Goal: Find specific page/section: Find specific page/section

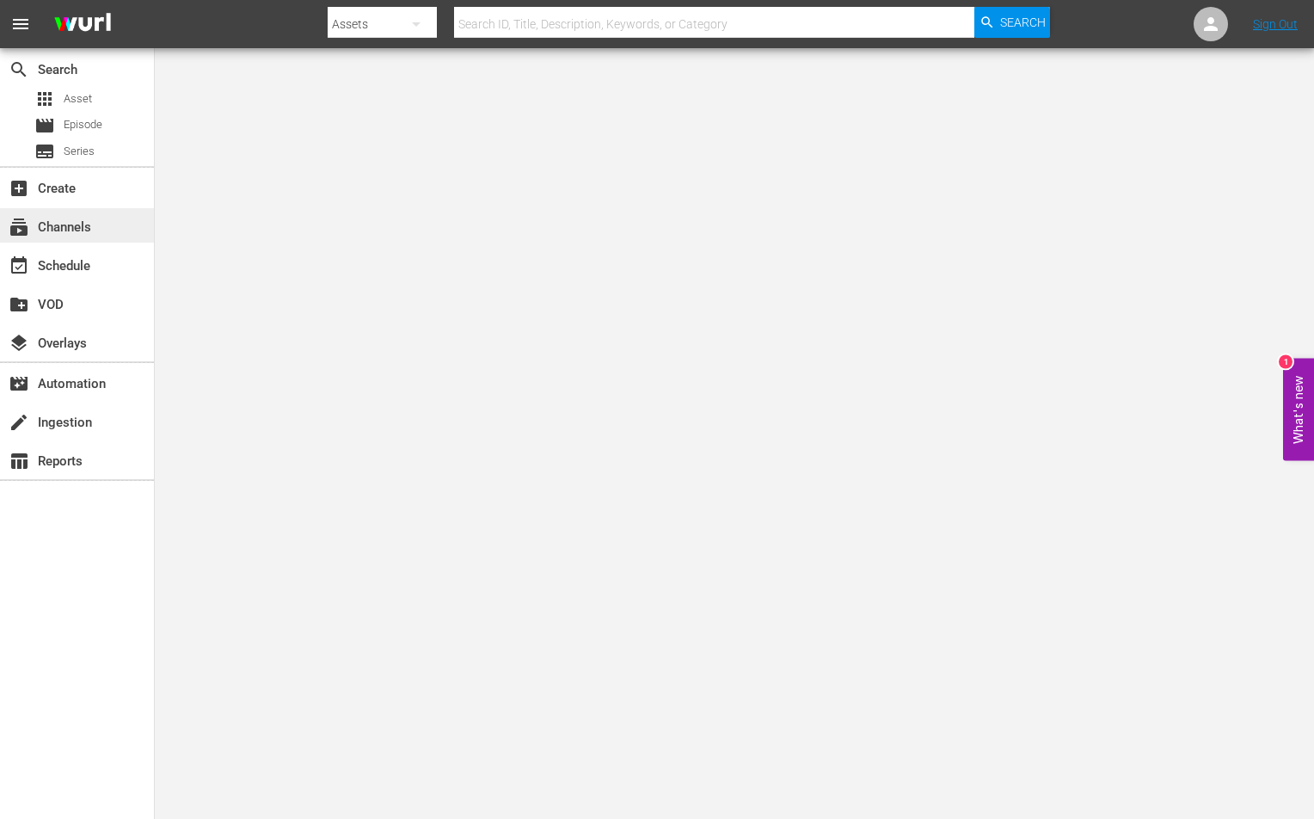
click at [97, 215] on div "subscriptions Channels" at bounding box center [77, 225] width 154 height 34
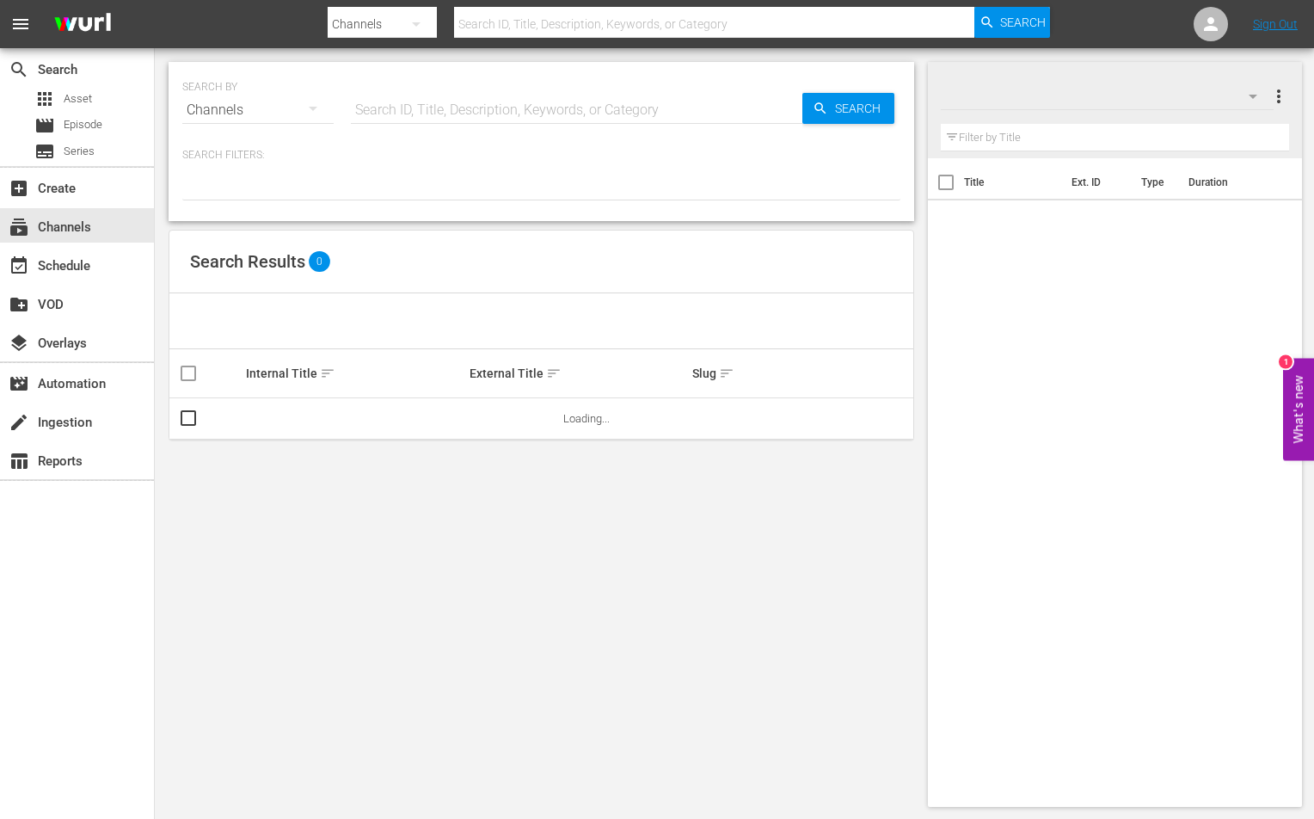
click at [382, 126] on input "text" at bounding box center [577, 109] width 452 height 41
type input "gfn soccer"
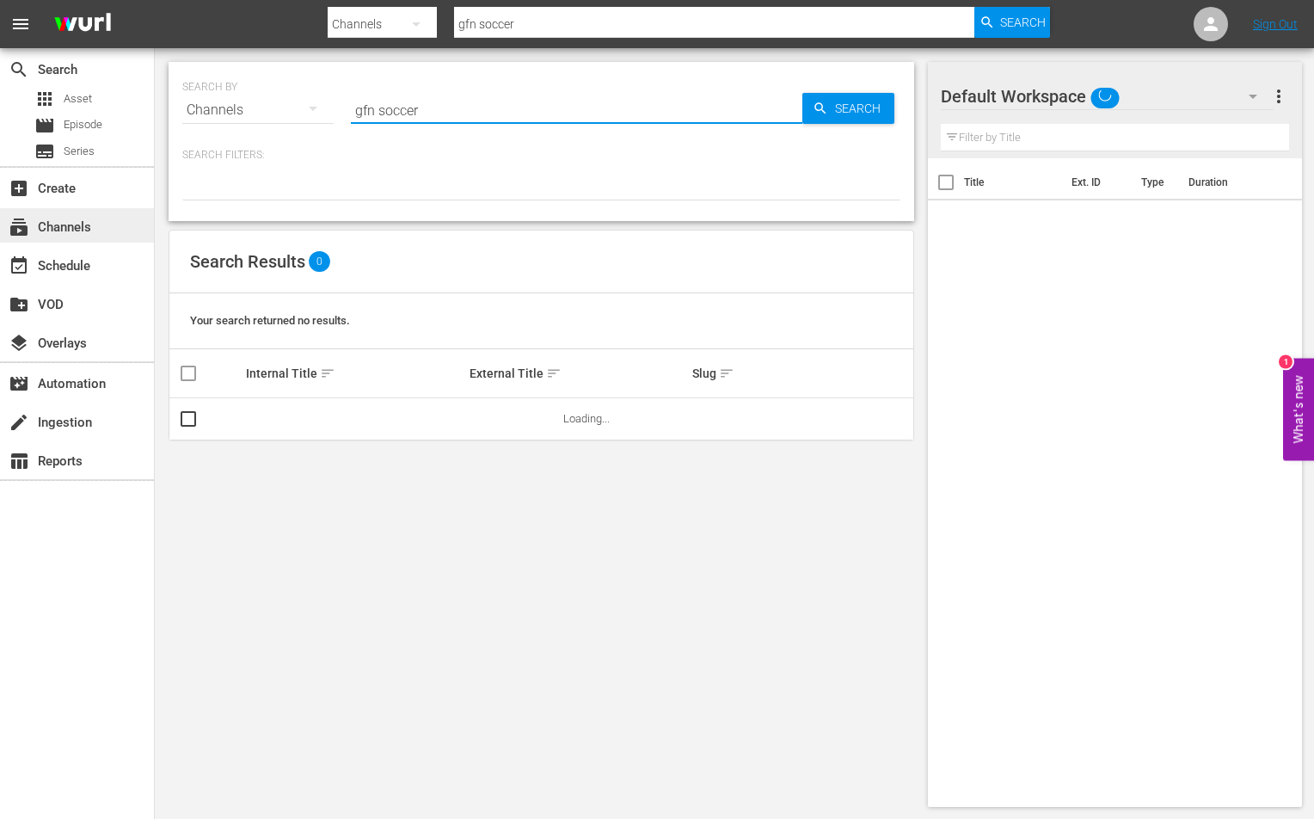
click at [105, 230] on div "subscriptions Channels" at bounding box center [77, 225] width 154 height 34
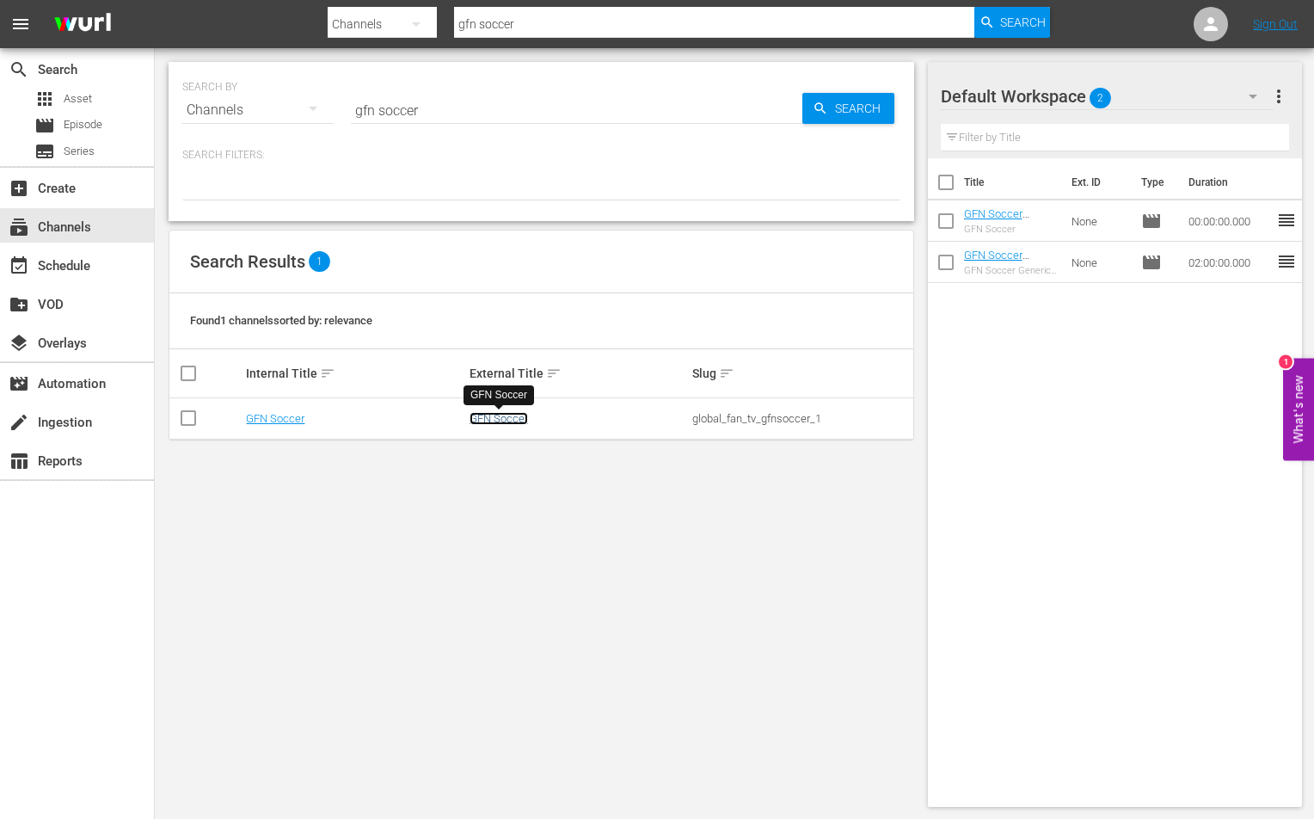
click at [491, 420] on link "GFN Soccer" at bounding box center [499, 418] width 58 height 13
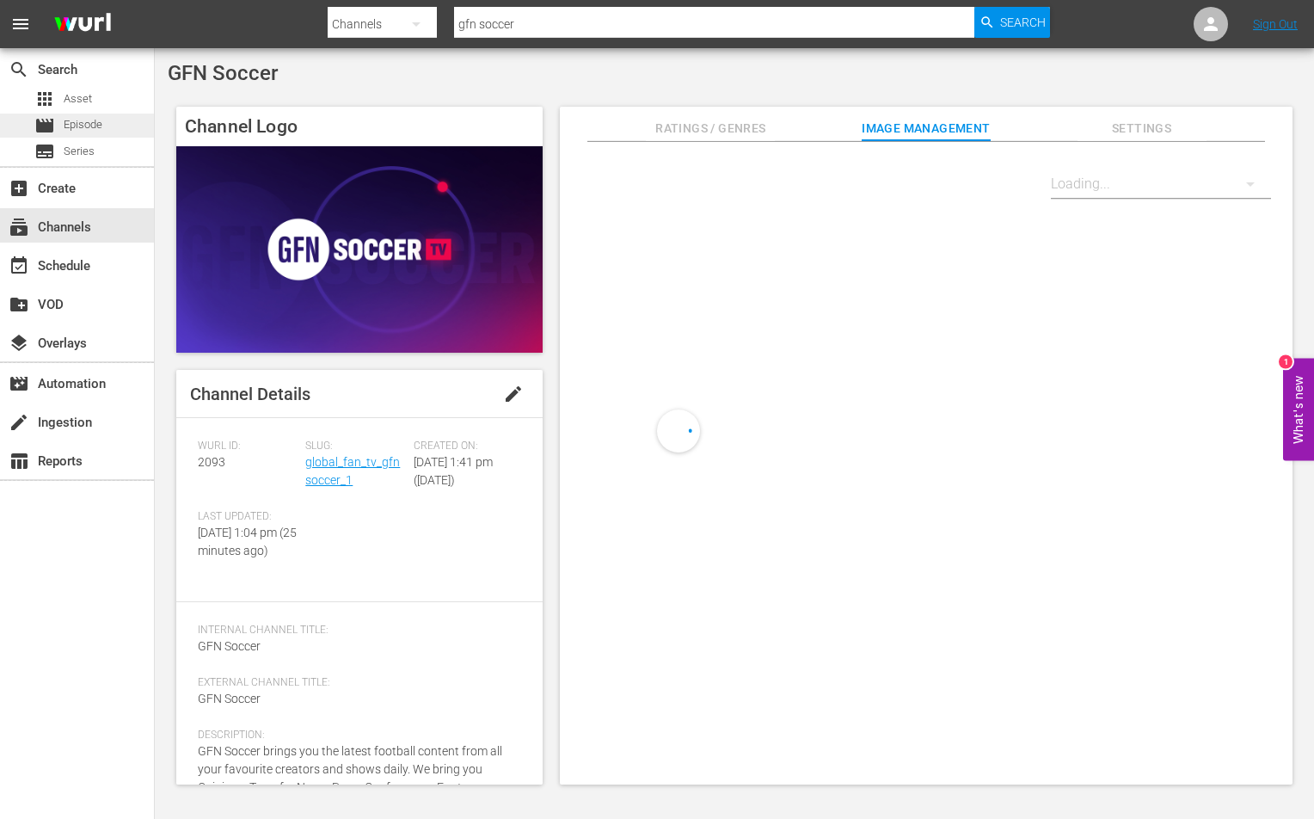
click at [113, 136] on div "movie Episode" at bounding box center [77, 126] width 154 height 24
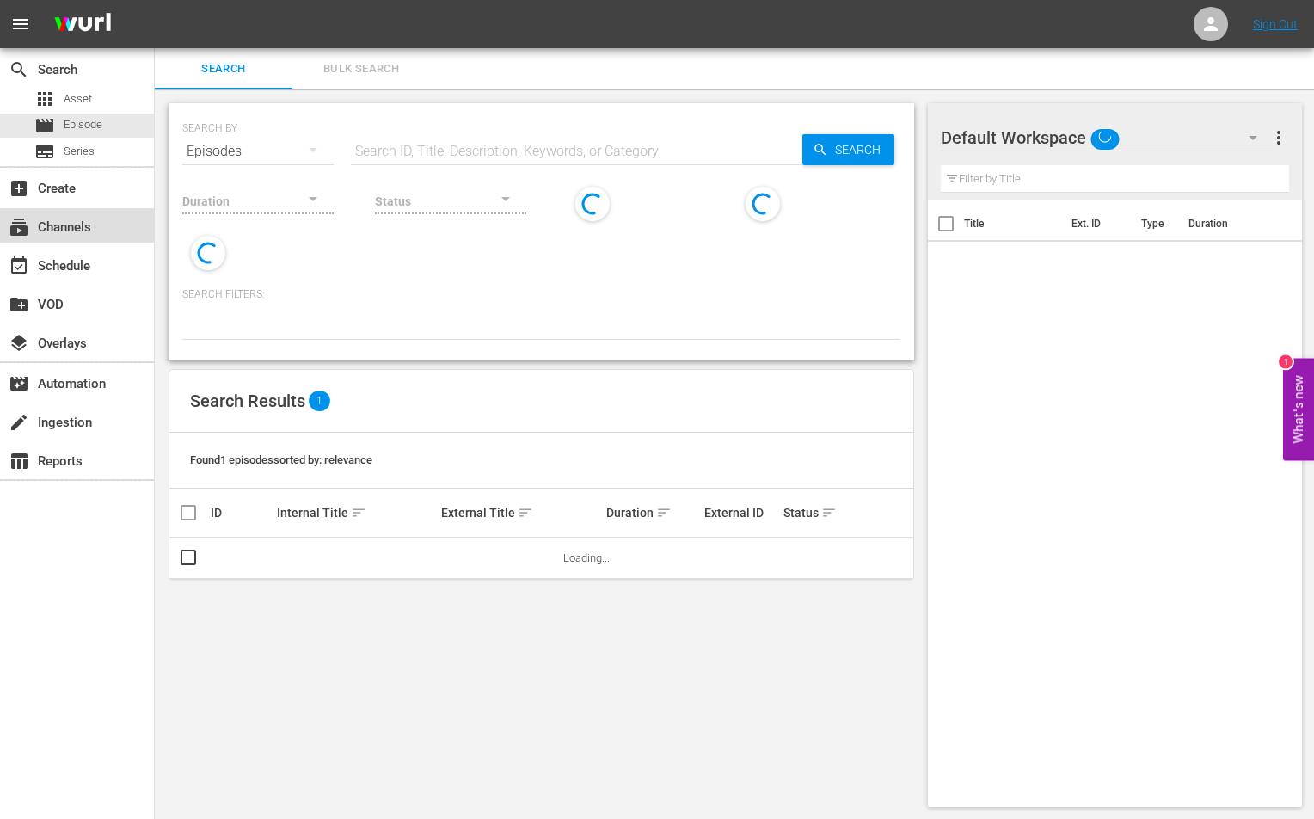
click at [121, 233] on div "subscriptions Channels" at bounding box center [77, 225] width 154 height 34
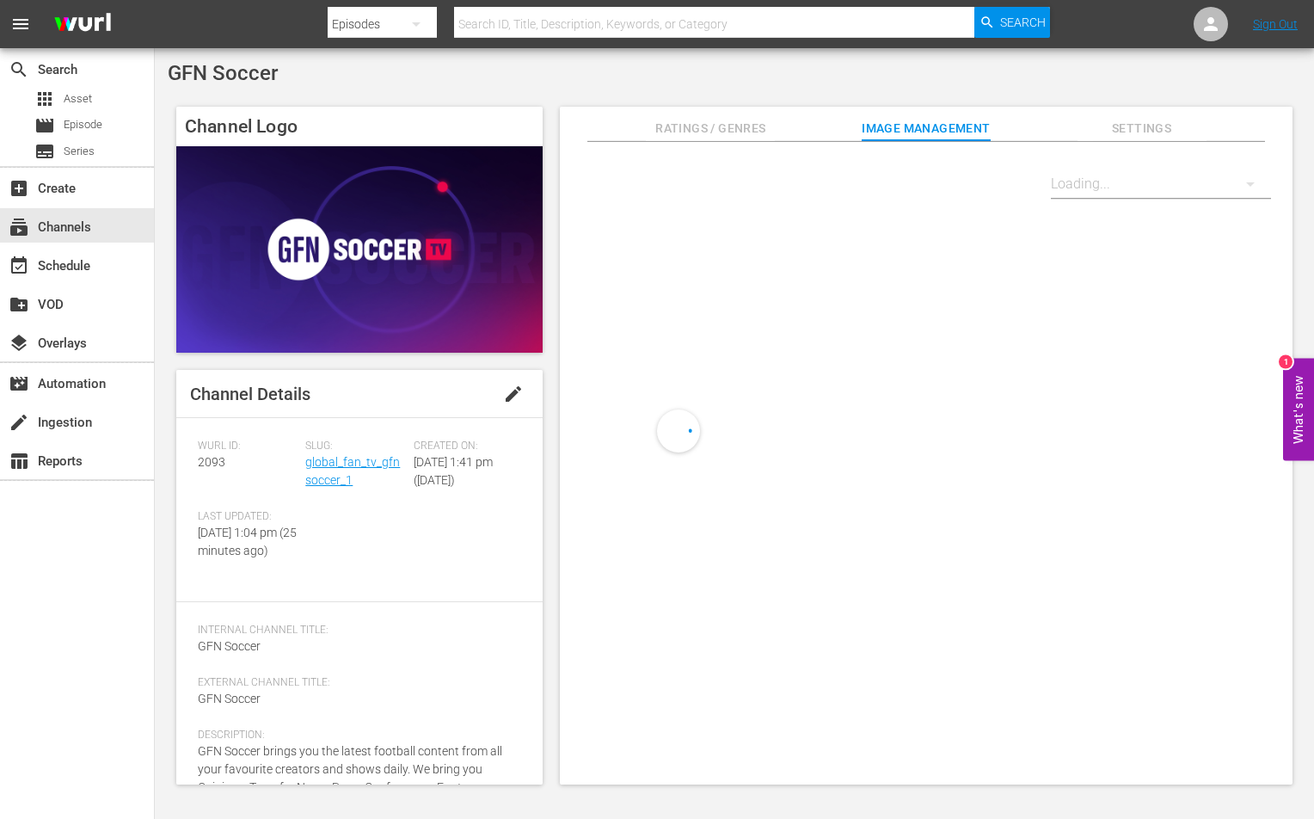
click at [362, 469] on div "Slug: global_fan_tv_gfnsoccer_1" at bounding box center [359, 474] width 108 height 71
click at [362, 465] on link "global_fan_tv_gfnsoccer_1" at bounding box center [352, 471] width 95 height 32
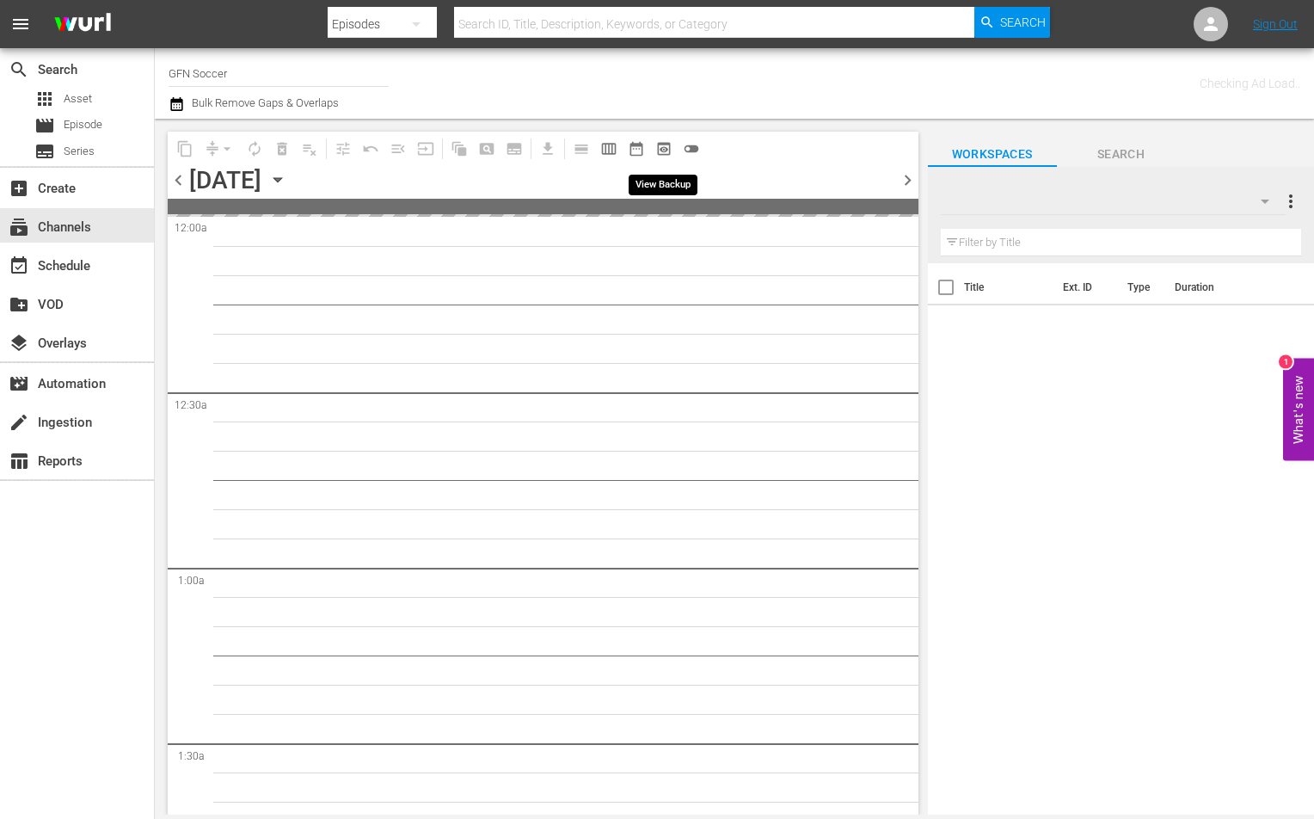
click at [662, 146] on span "preview_outlined" at bounding box center [663, 148] width 17 height 17
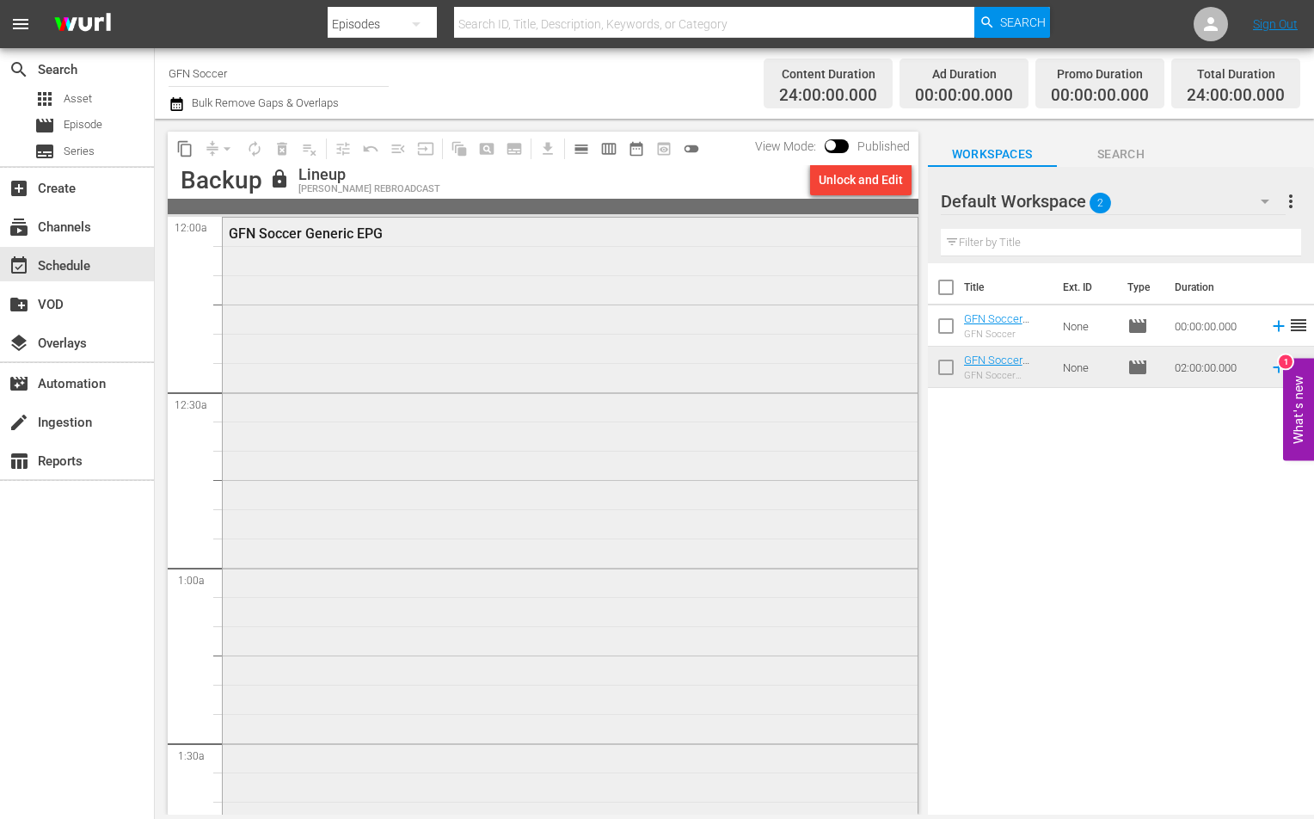
click at [709, 421] on div "GFN Soccer Generic EPG" at bounding box center [570, 566] width 695 height 697
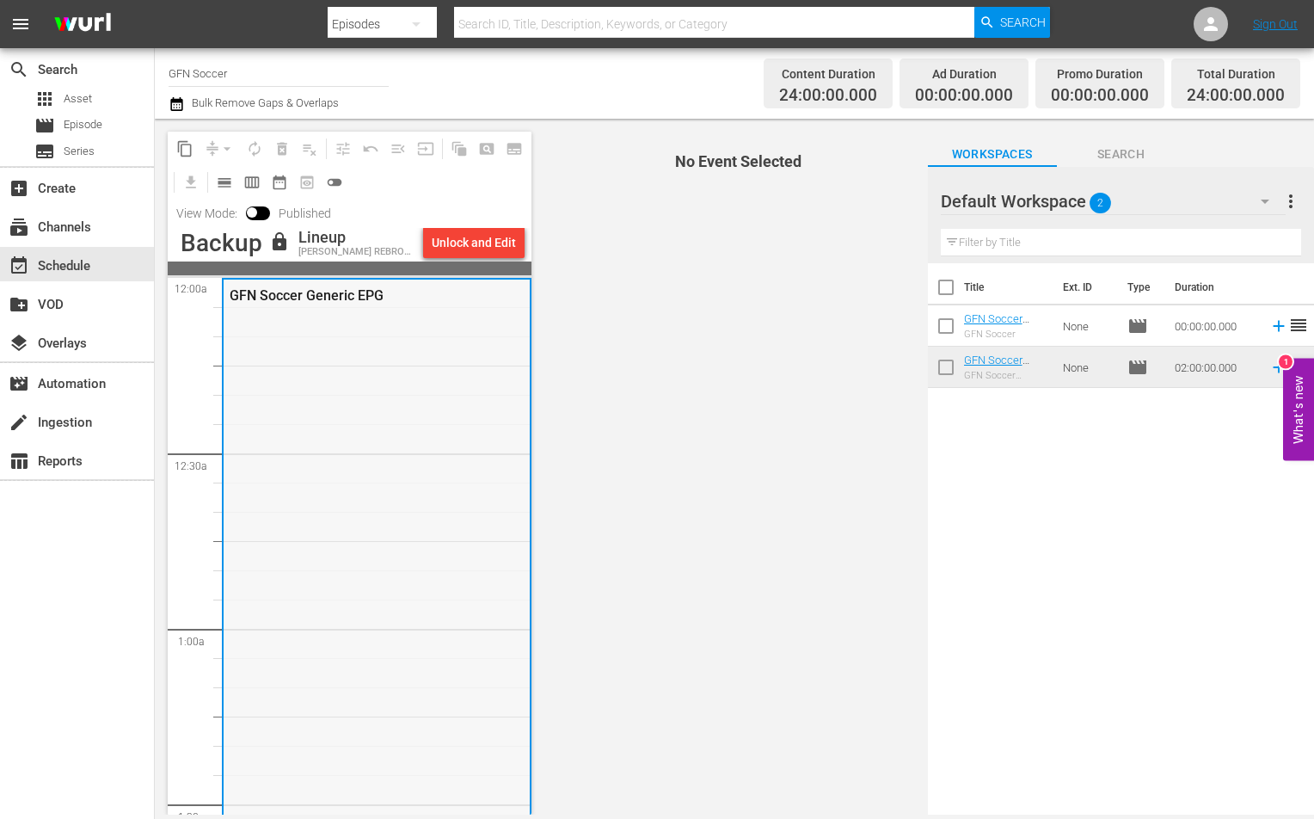
click at [460, 397] on div "GFN Soccer Generic EPG" at bounding box center [377, 628] width 306 height 697
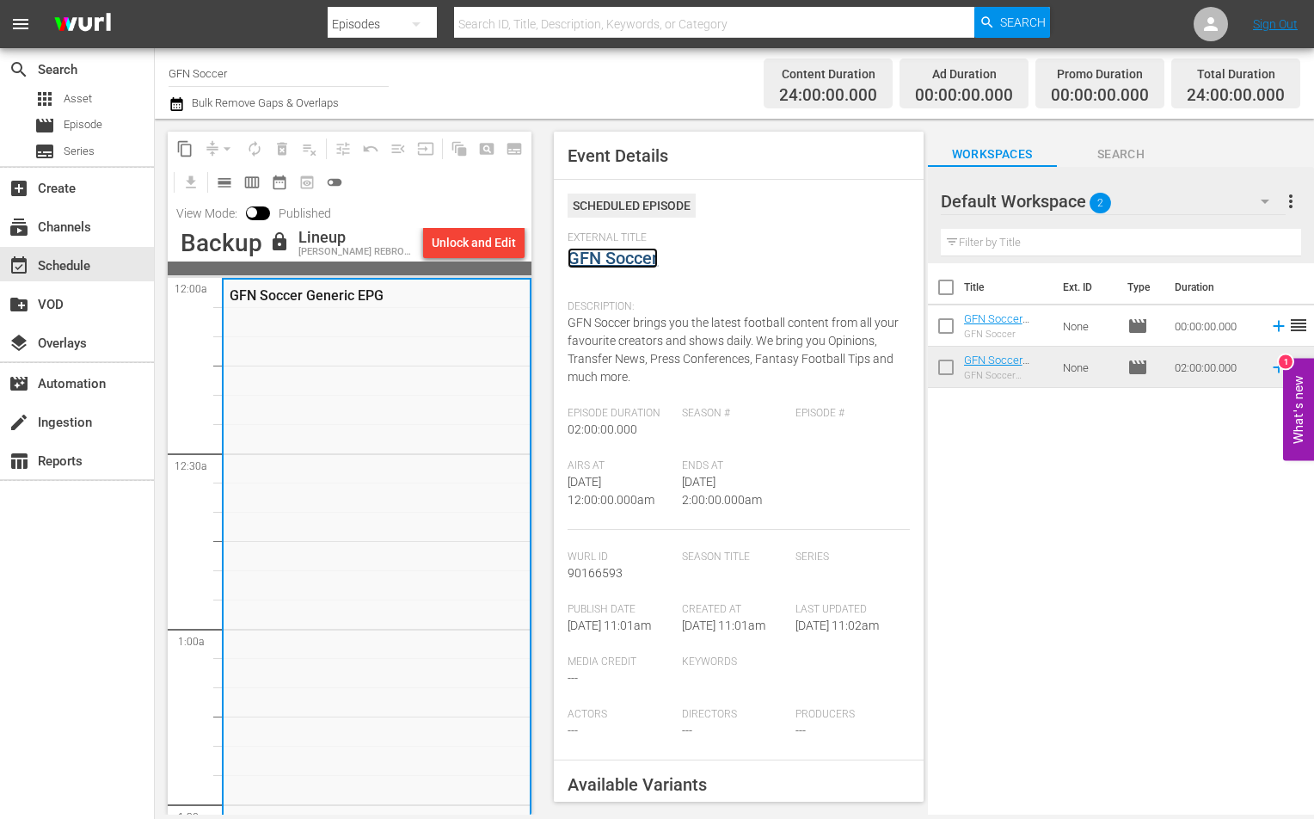
click at [596, 255] on link "GFN Soccer" at bounding box center [613, 258] width 90 height 21
